Goal: Information Seeking & Learning: Learn about a topic

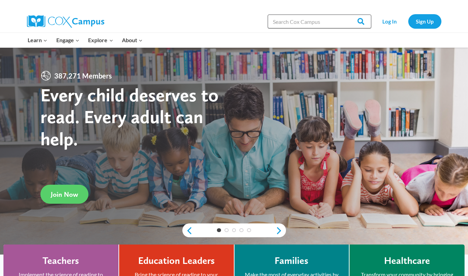
click at [291, 27] on input "Search in https://coxcampus.org/" at bounding box center [320, 22] width 104 height 14
type input "trauma"
click at [358, 21] on input "Search" at bounding box center [358, 22] width 27 height 14
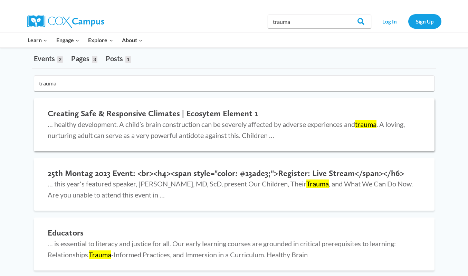
scroll to position [59, 0]
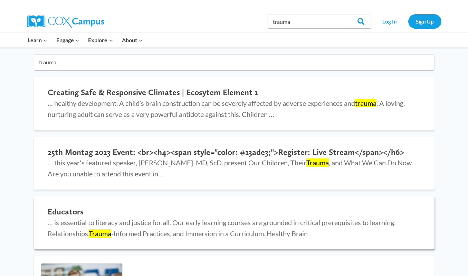
click at [66, 210] on h2 "Educators" at bounding box center [234, 212] width 373 height 10
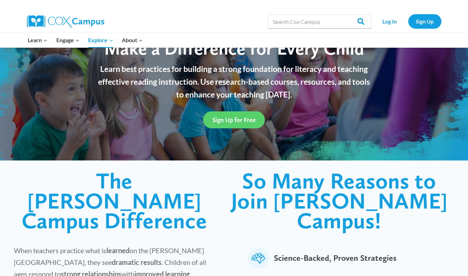
scroll to position [60, 0]
click at [391, 21] on link "Log In" at bounding box center [390, 21] width 30 height 14
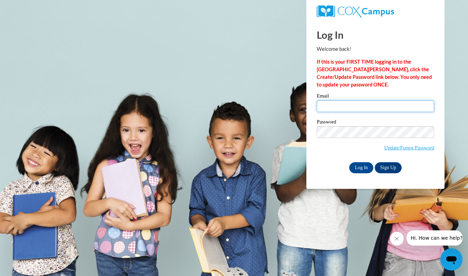
type input "adegrussell2007@gmail.com"
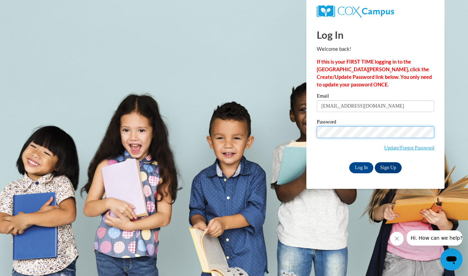
click at [361, 166] on input "Log In" at bounding box center [361, 167] width 24 height 11
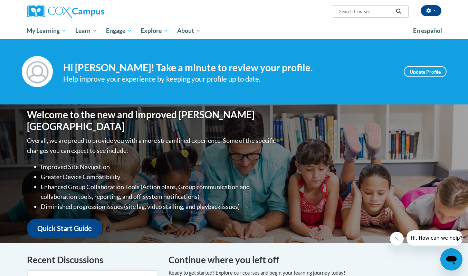
click at [359, 9] on input "Search..." at bounding box center [365, 11] width 55 height 8
type input "trauma"
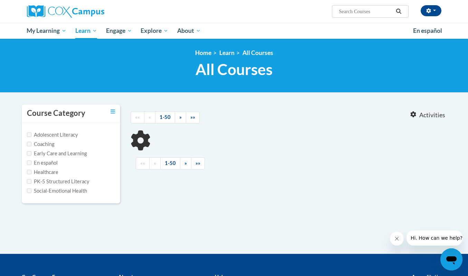
type input "trauma"
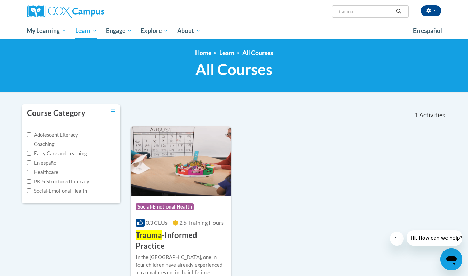
click at [161, 233] on h3 "Trauma -Informed Practice" at bounding box center [181, 240] width 90 height 21
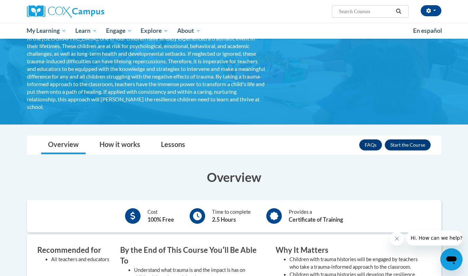
scroll to position [61, 0]
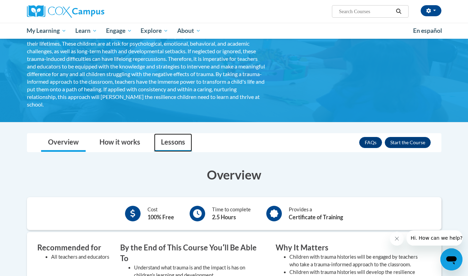
click at [173, 138] on link "Lessons" at bounding box center [173, 142] width 38 height 18
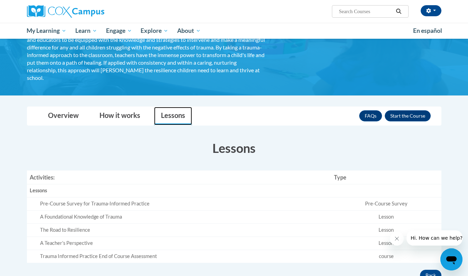
scroll to position [139, 0]
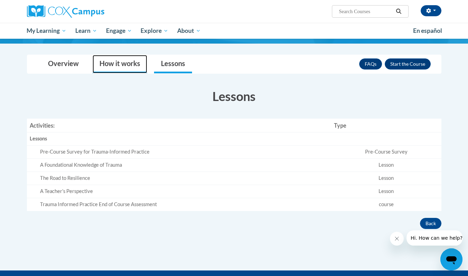
click at [105, 64] on link "How it works" at bounding box center [120, 64] width 55 height 18
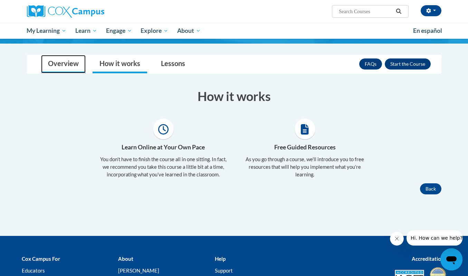
click at [78, 63] on link "Overview" at bounding box center [63, 64] width 45 height 18
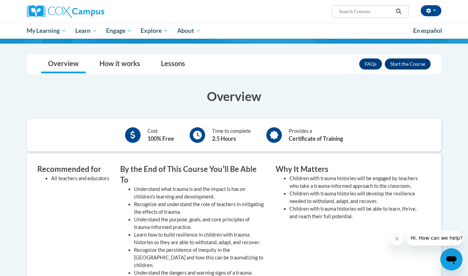
click at [191, 137] on div at bounding box center [198, 135] width 16 height 16
click at [267, 135] on div at bounding box center [274, 135] width 16 height 16
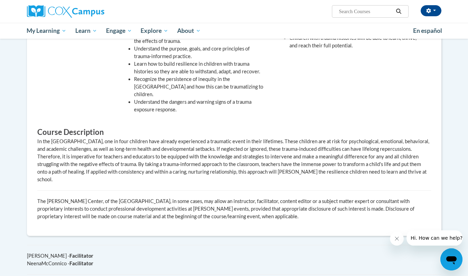
scroll to position [359, 0]
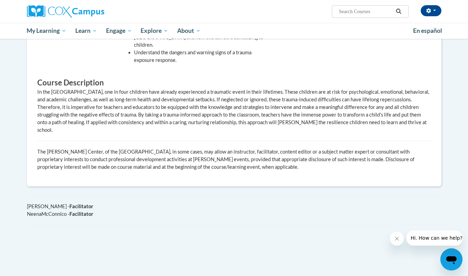
click at [205, 148] on p "The [PERSON_NAME] Center, of the [GEOGRAPHIC_DATA], in some cases, may allow an…" at bounding box center [234, 159] width 394 height 23
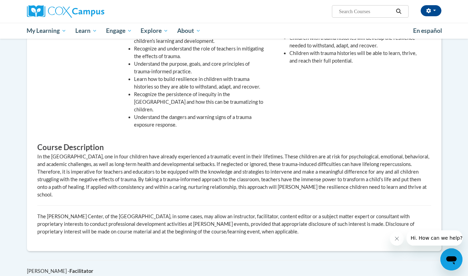
click at [205, 142] on h3 "Course Description" at bounding box center [234, 147] width 394 height 11
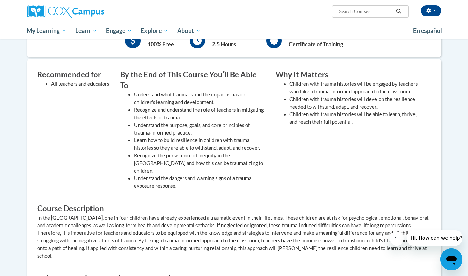
scroll to position [233, 0]
click at [45, 112] on div "Recommended for All teachers and educators" at bounding box center [73, 132] width 83 height 124
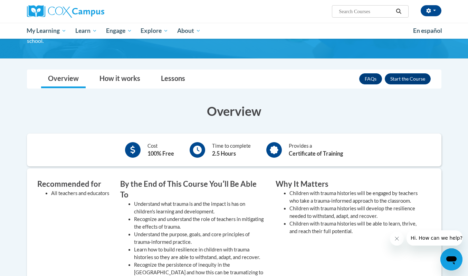
scroll to position [126, 0]
